Goal: Information Seeking & Learning: Learn about a topic

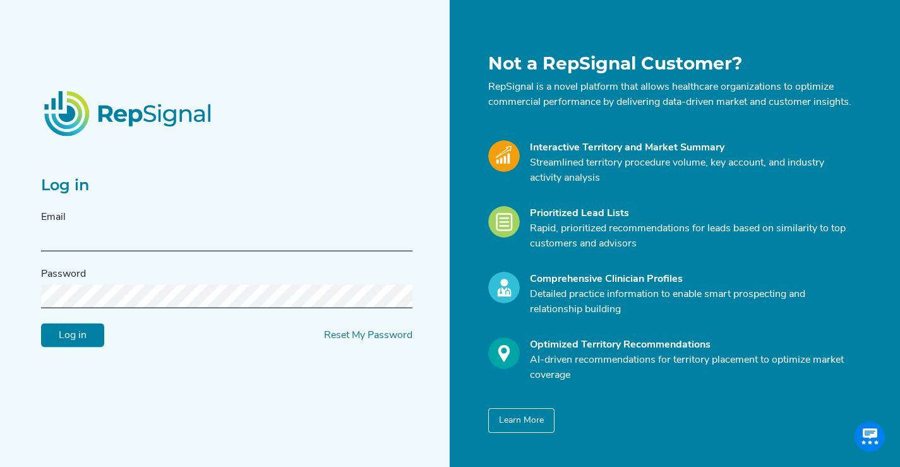
type input "kelsey@repsignal-admin.com"
click at [73, 348] on input "Log in" at bounding box center [72, 336] width 63 height 24
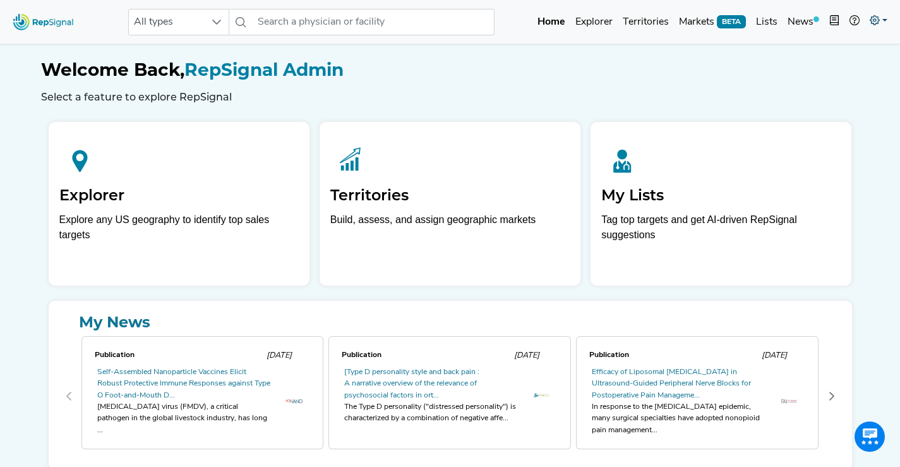
click at [881, 9] on link at bounding box center [879, 21] width 28 height 25
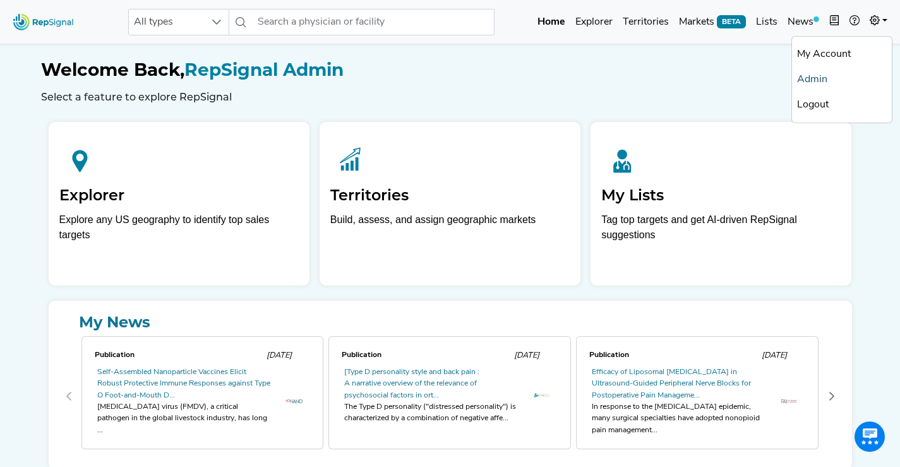
click at [805, 85] on link "Admin" at bounding box center [842, 79] width 100 height 25
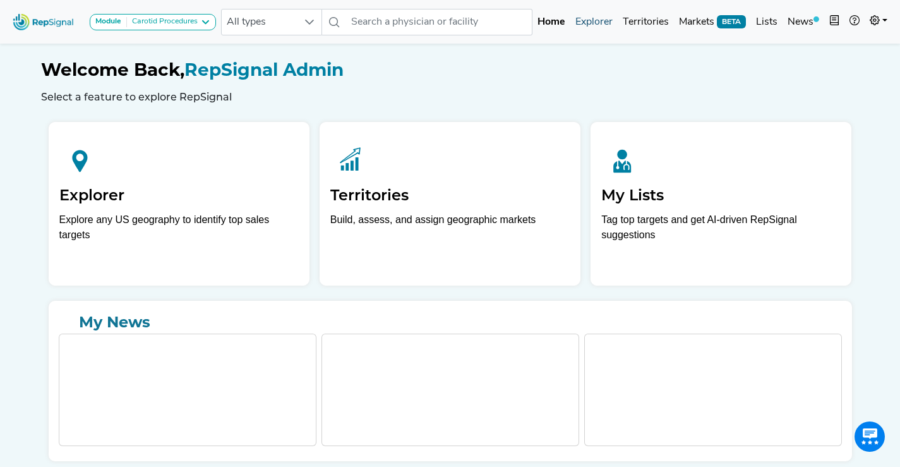
click at [595, 23] on link "Explorer" at bounding box center [594, 21] width 47 height 25
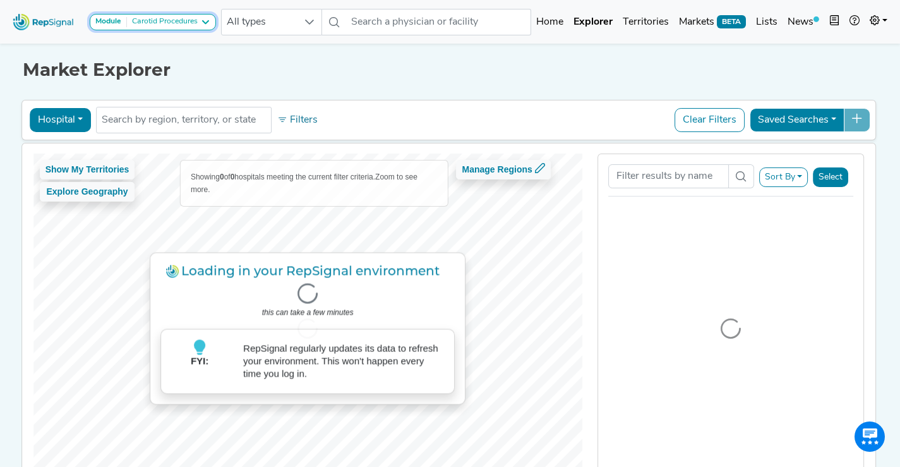
click at [190, 27] on button "Module Carotid Procedures" at bounding box center [153, 22] width 126 height 16
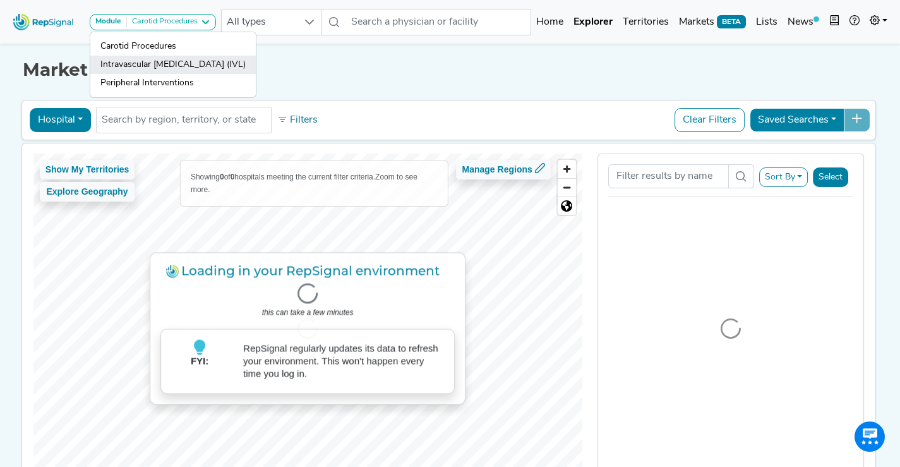
click at [186, 62] on link "Intravascular [MEDICAL_DATA] (IVL)" at bounding box center [173, 65] width 166 height 18
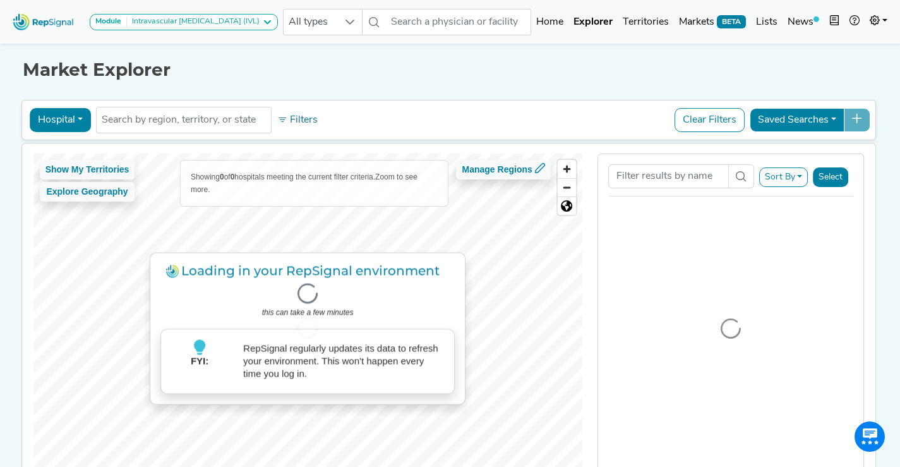
scroll to position [8, 0]
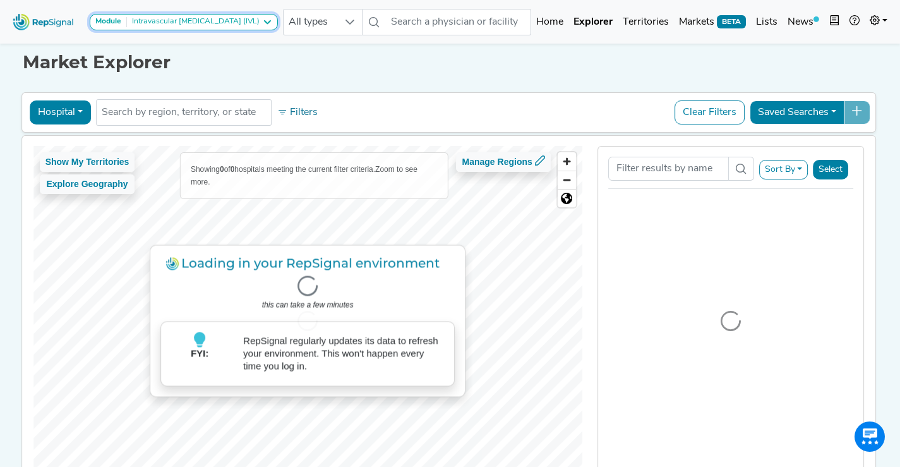
click at [227, 25] on div "Intravascular [MEDICAL_DATA] (IVL)" at bounding box center [193, 22] width 133 height 10
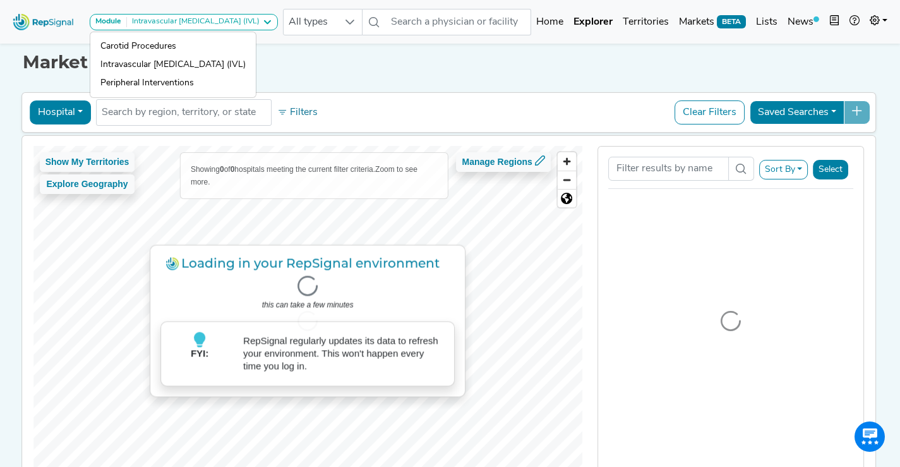
click at [271, 54] on h1 "Market Explorer" at bounding box center [451, 62] width 856 height 21
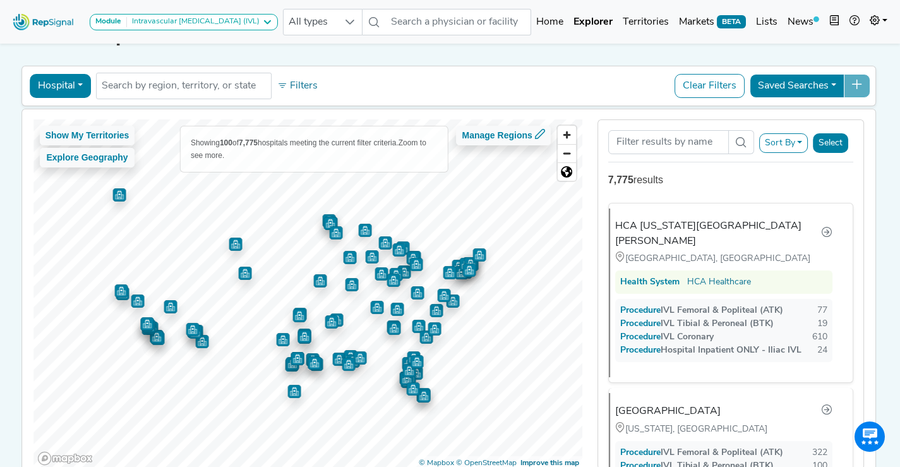
scroll to position [50, 0]
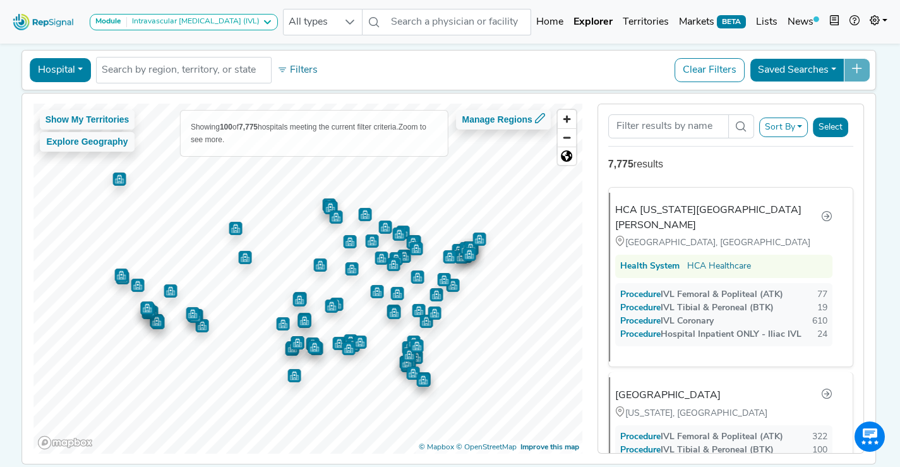
click at [796, 130] on button "Sort By" at bounding box center [784, 128] width 49 height 20
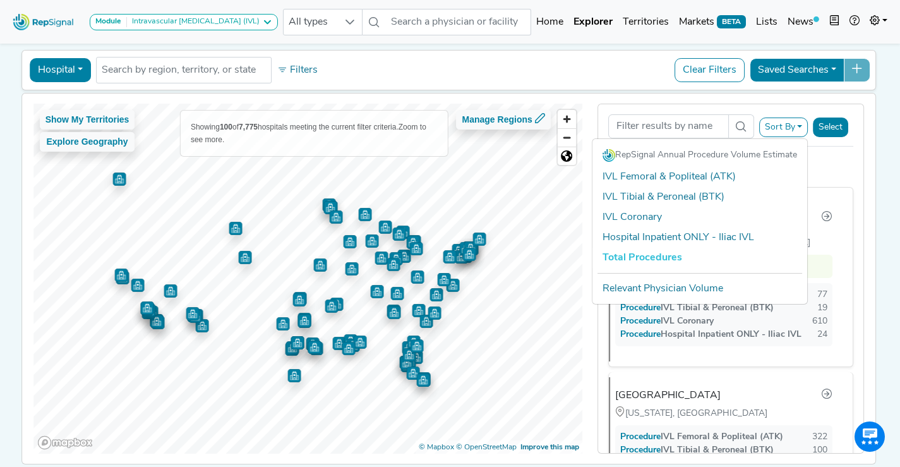
click at [631, 66] on div "Hospital Physician Hospital ASC Office Health System No results found Filters C…" at bounding box center [449, 70] width 844 height 29
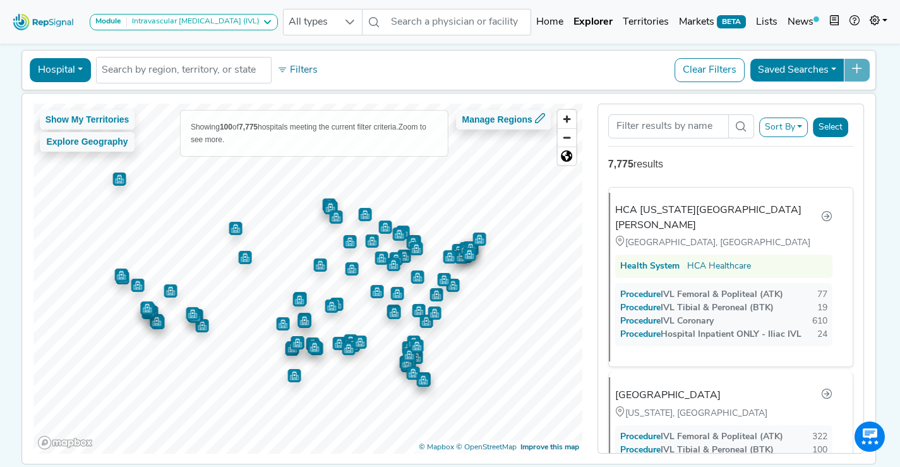
click at [60, 66] on button "Hospital" at bounding box center [60, 70] width 61 height 24
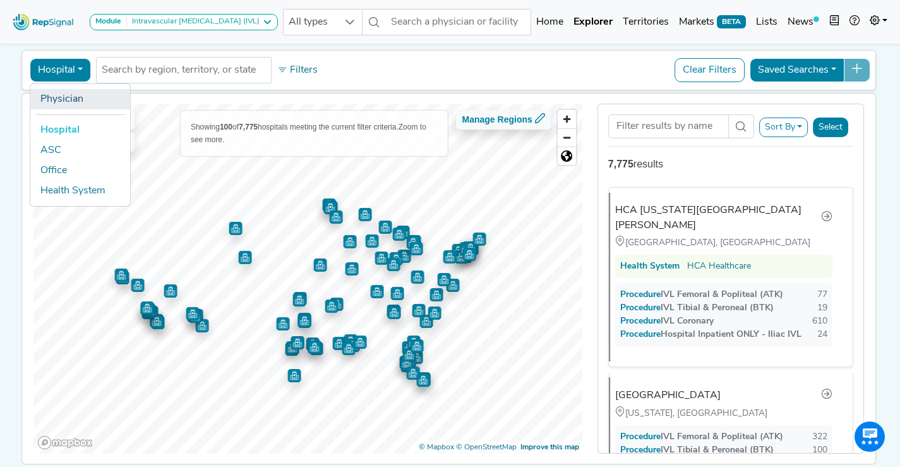
click at [68, 100] on link "Physician" at bounding box center [80, 99] width 100 height 20
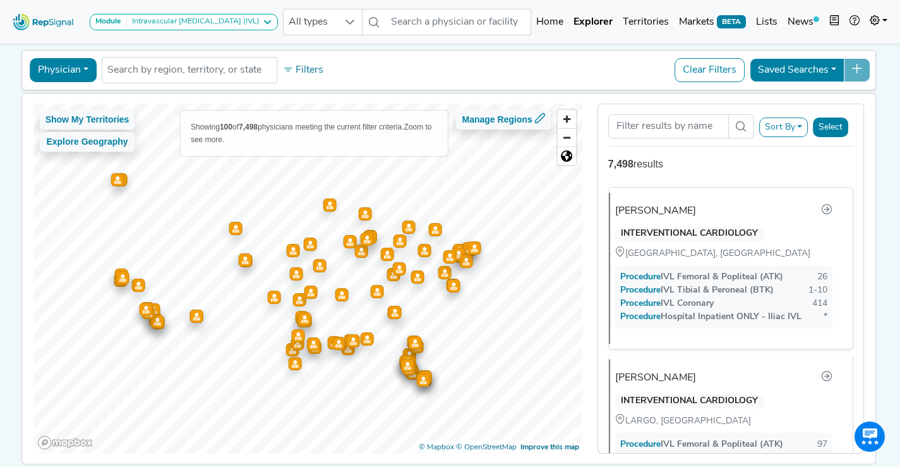
click at [779, 130] on button "Sort By" at bounding box center [784, 128] width 49 height 20
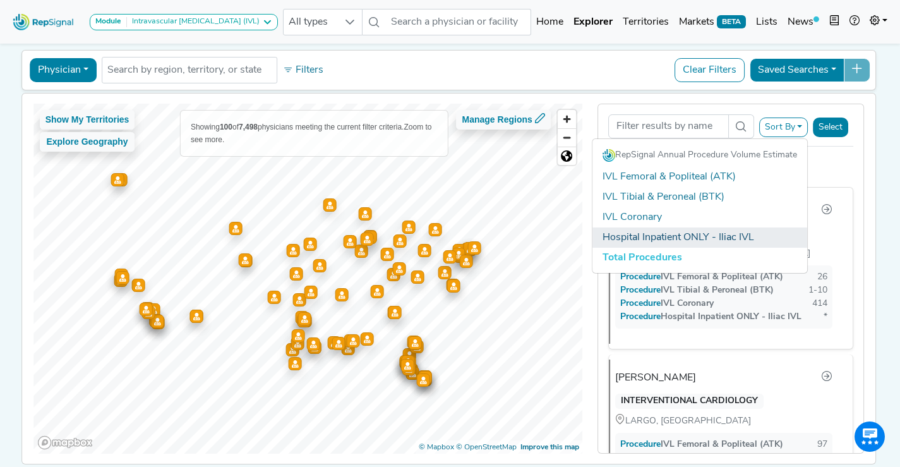
click at [754, 233] on link "Hospital Inpatient ONLY - Iliac IVL" at bounding box center [700, 237] width 215 height 20
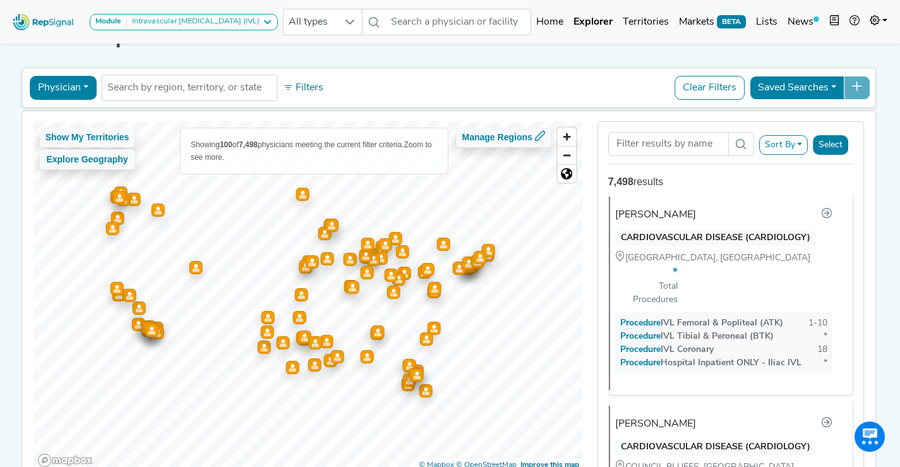
scroll to position [29, 0]
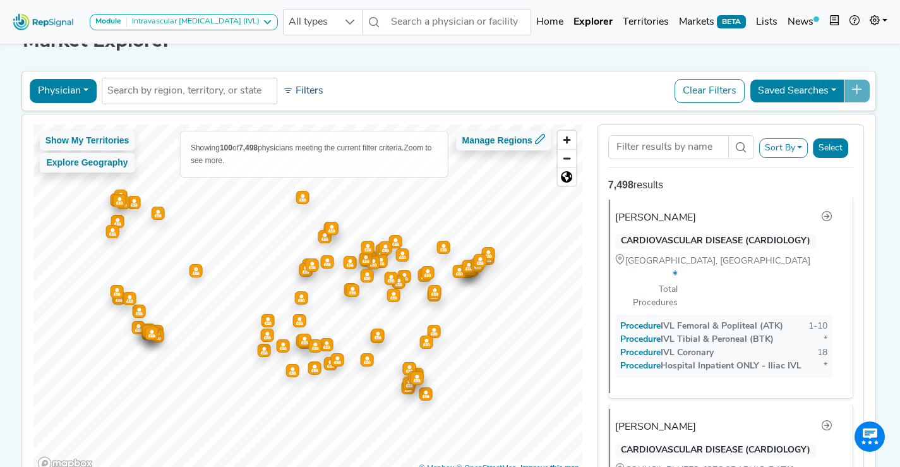
click at [303, 92] on button "Filters" at bounding box center [303, 90] width 47 height 21
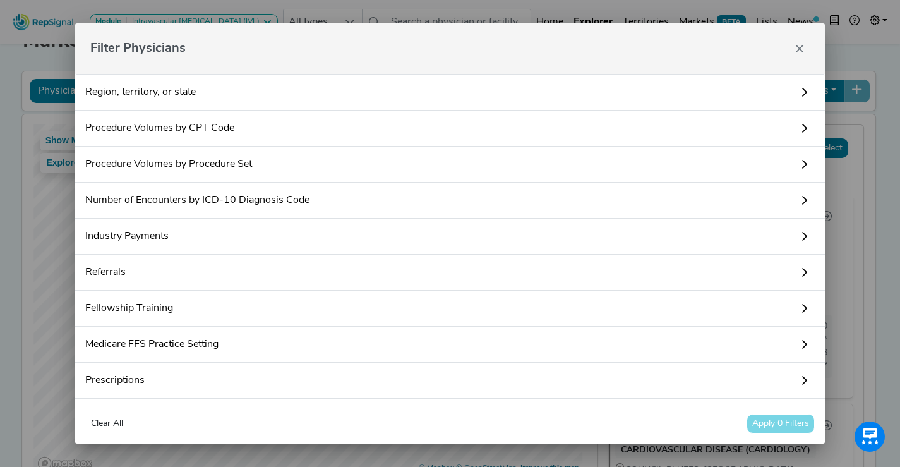
click at [188, 166] on link "Procedure Volumes by Procedure Set" at bounding box center [450, 165] width 751 height 36
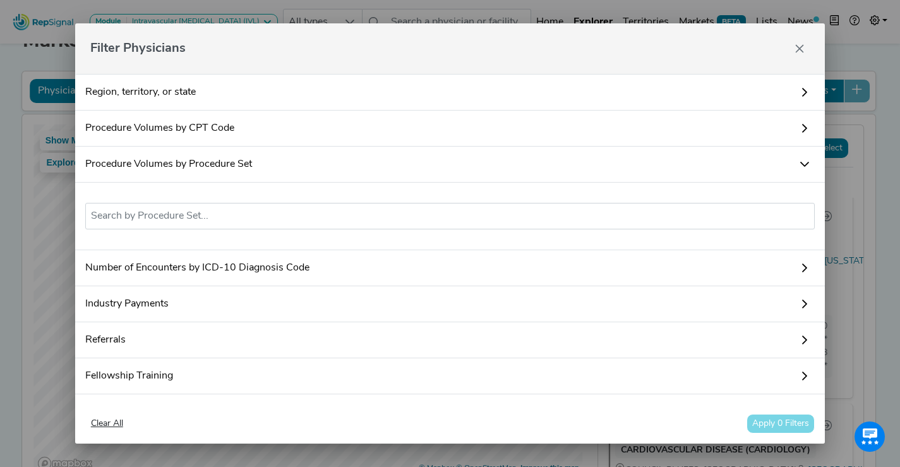
scroll to position [222, 0]
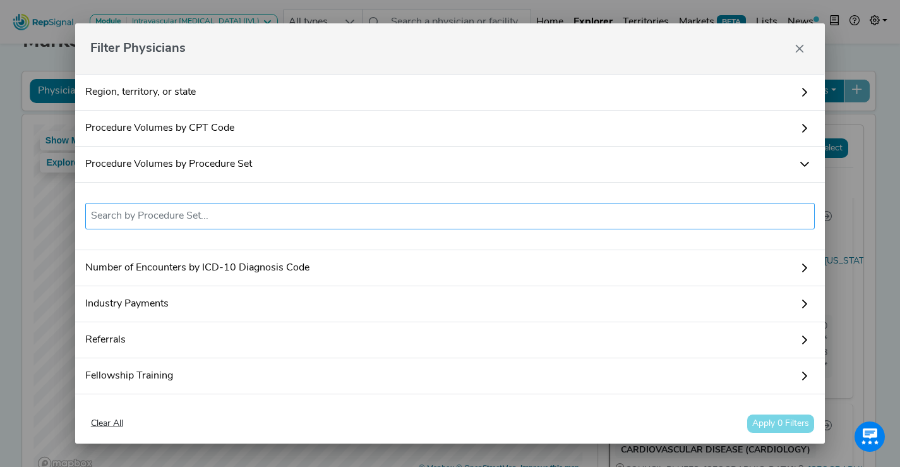
click at [255, 212] on input "text" at bounding box center [450, 216] width 719 height 15
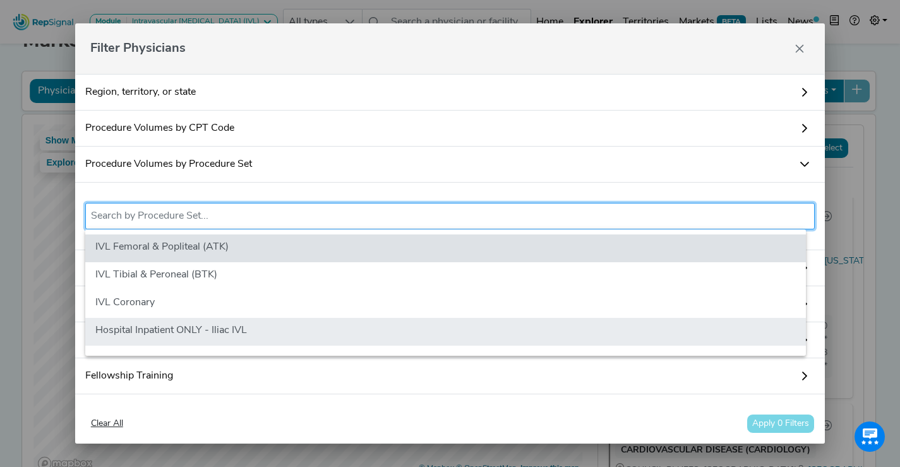
click at [217, 320] on li "Hospital Inpatient ONLY - Iliac IVL" at bounding box center [445, 332] width 721 height 28
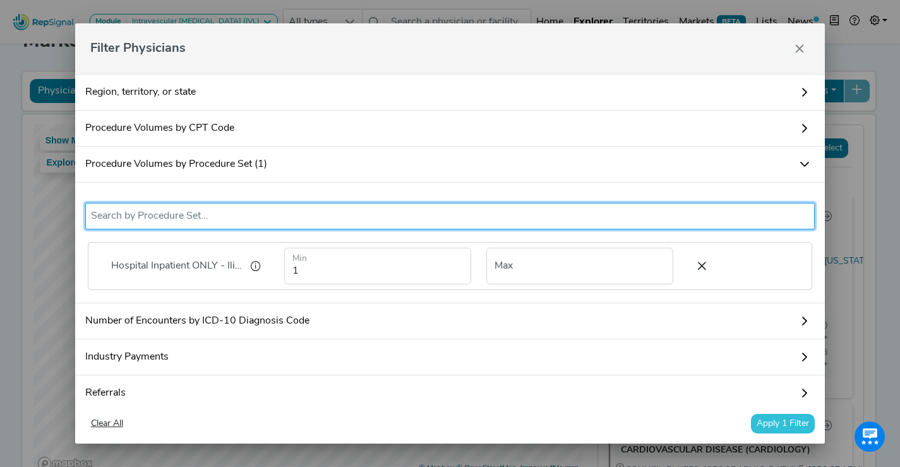
click at [765, 422] on button "Apply 1 Filter" at bounding box center [783, 424] width 64 height 20
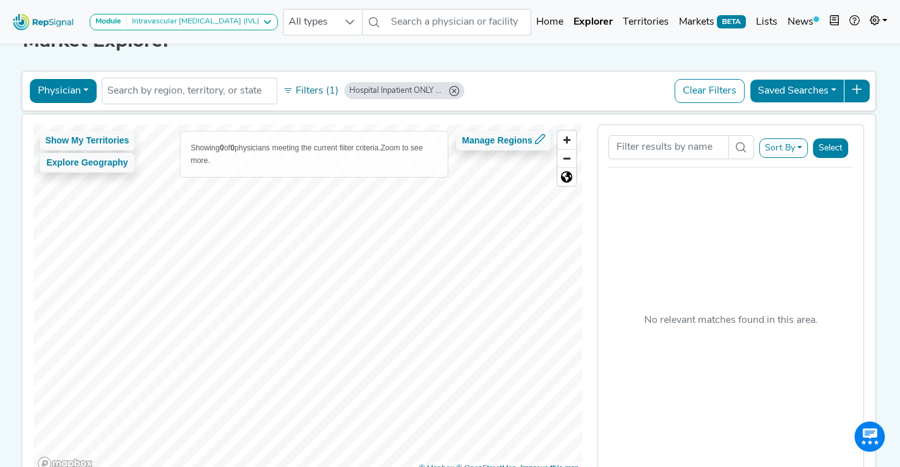
click at [727, 98] on button "Clear Filters" at bounding box center [710, 91] width 70 height 24
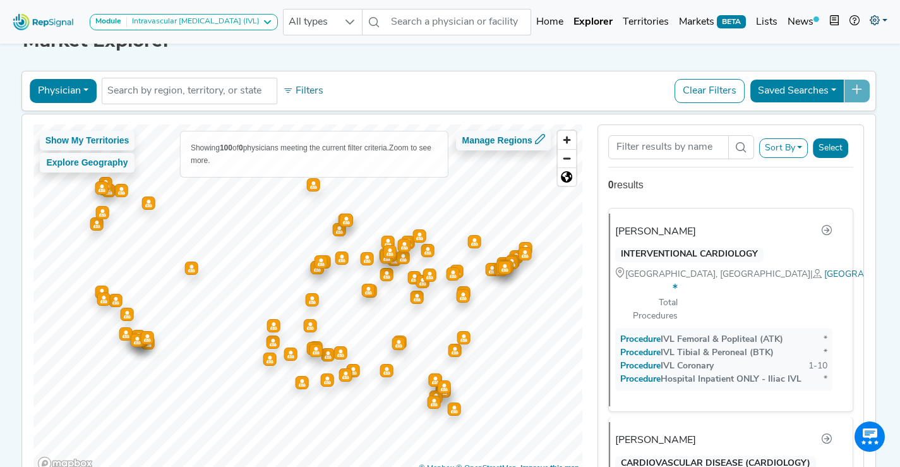
click at [875, 22] on icon at bounding box center [875, 20] width 10 height 10
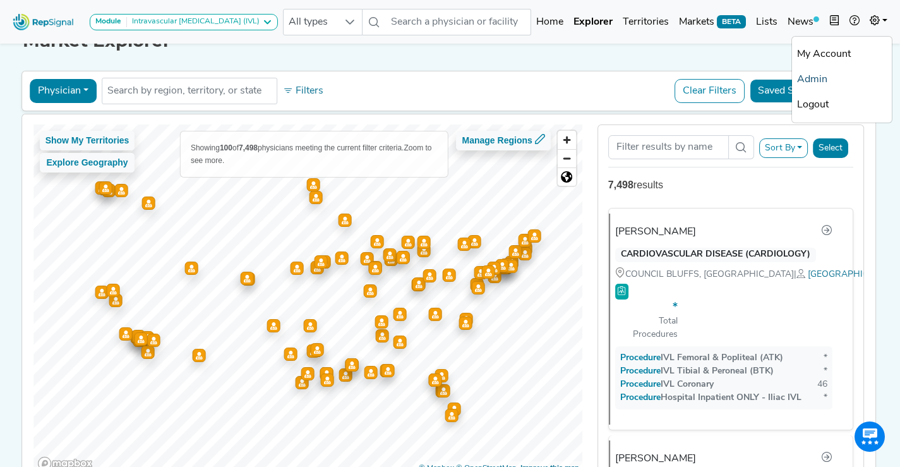
click at [813, 79] on link "Admin" at bounding box center [842, 79] width 100 height 25
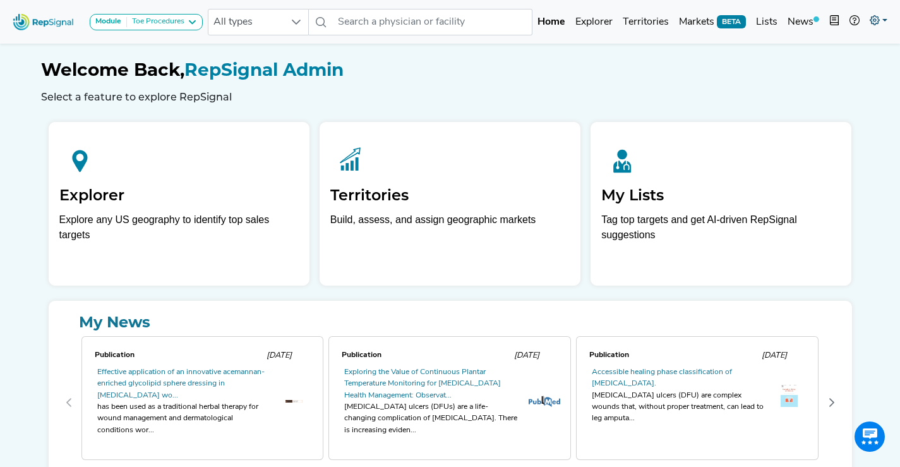
click at [878, 25] on icon at bounding box center [875, 20] width 10 height 10
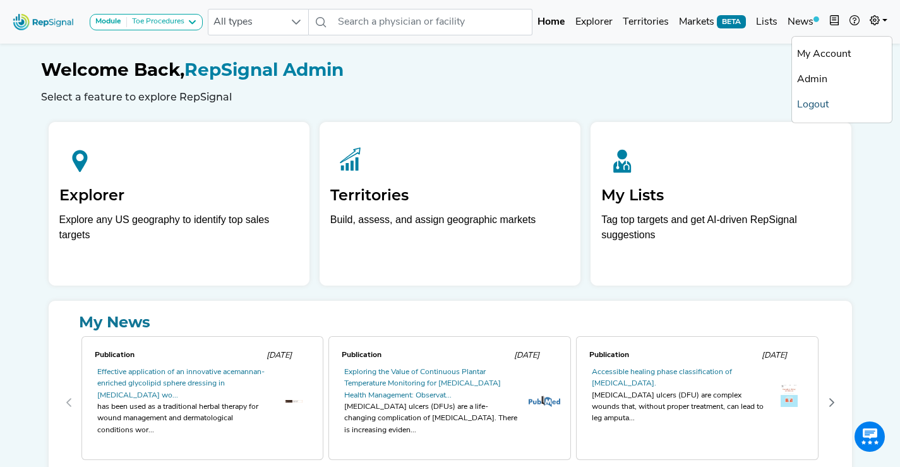
click at [825, 106] on link "Logout" at bounding box center [842, 104] width 100 height 25
